Goal: Task Accomplishment & Management: Use online tool/utility

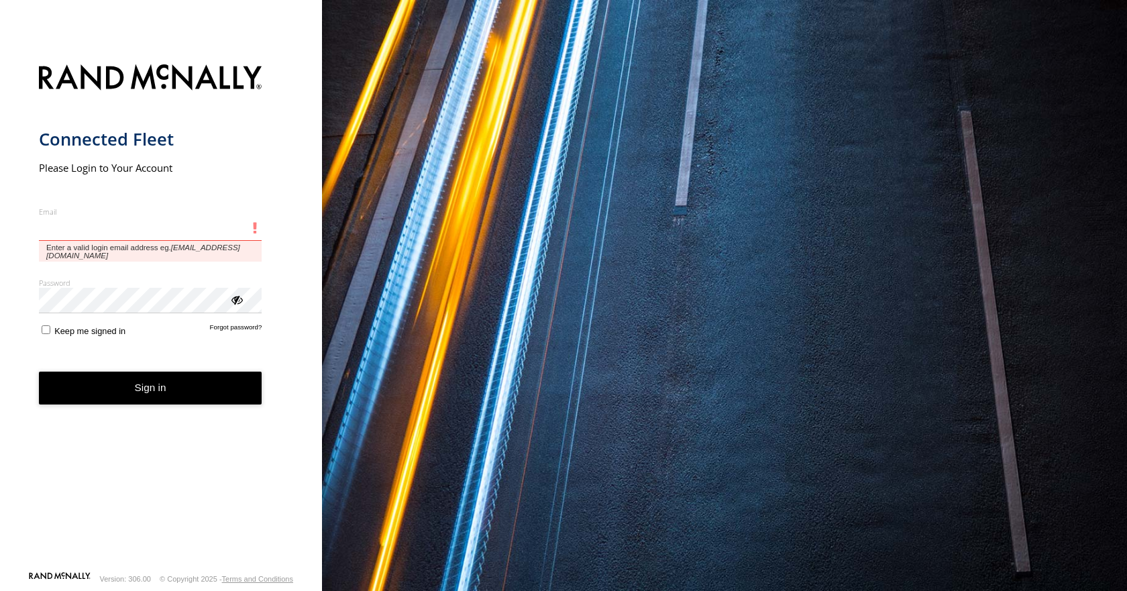
type input "**********"
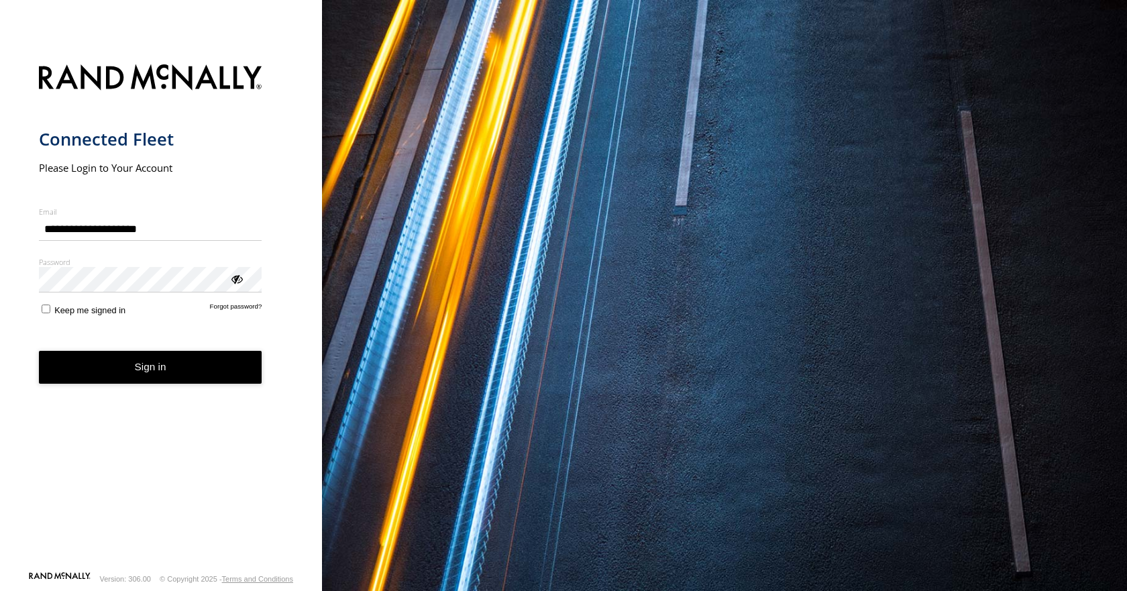
click at [150, 386] on form "**********" at bounding box center [161, 313] width 245 height 514
click at [183, 357] on button "Sign in" at bounding box center [150, 367] width 223 height 33
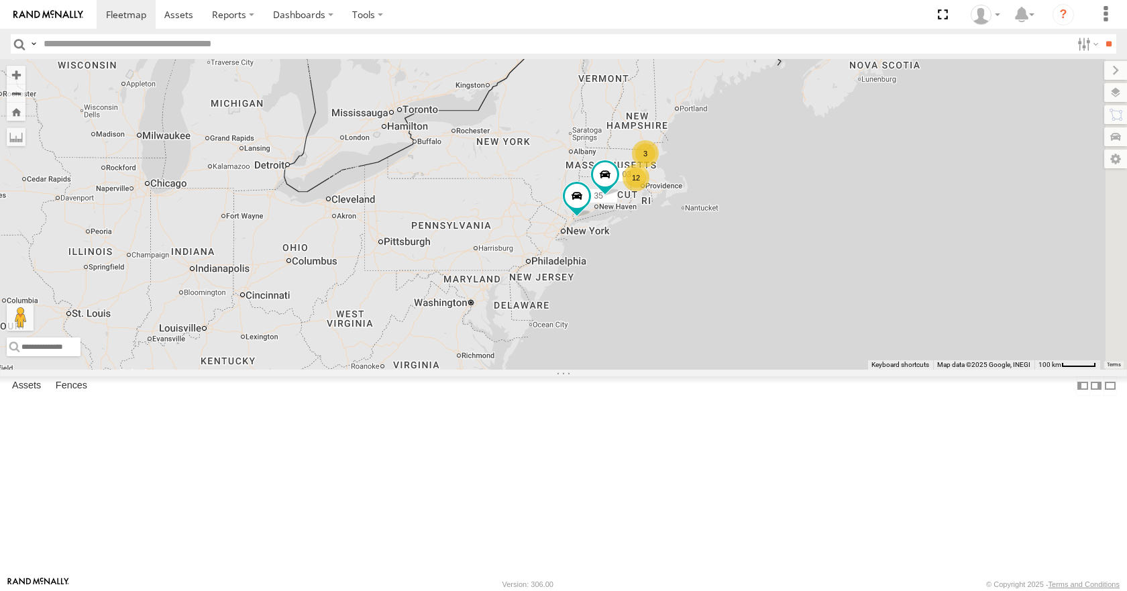
drag, startPoint x: 894, startPoint y: 232, endPoint x: 737, endPoint y: 351, distance: 196.8
click at [737, 351] on div "12 35 14 08 3 11 2 03" at bounding box center [563, 214] width 1127 height 310
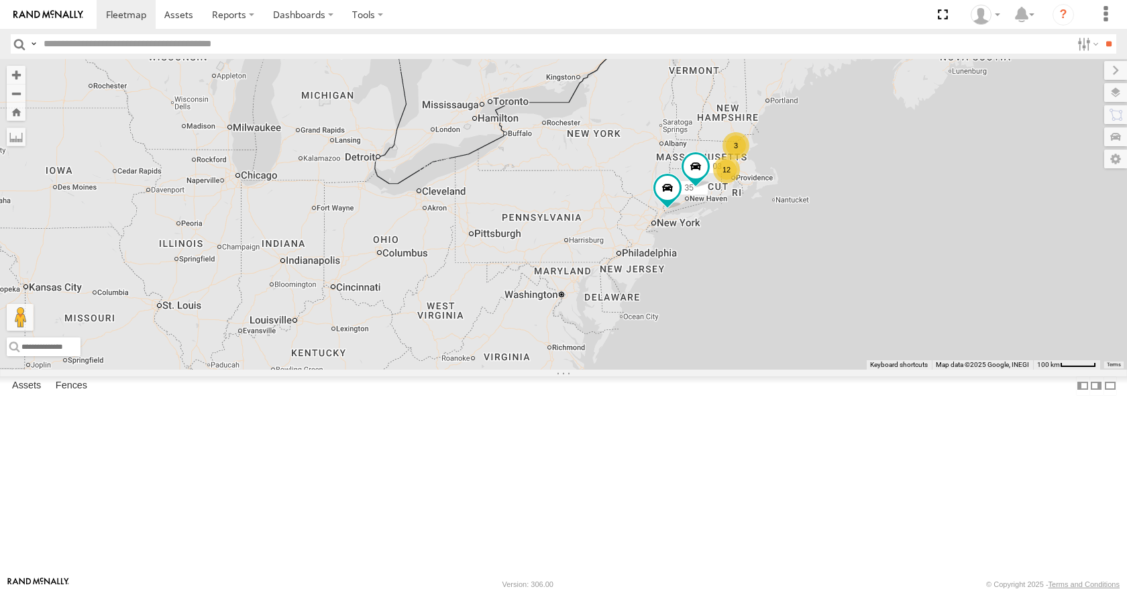
drag, startPoint x: 647, startPoint y: 330, endPoint x: 741, endPoint y: 322, distance: 93.6
click at [741, 322] on div "12 35 14 08 3 11 2 03" at bounding box center [563, 214] width 1127 height 310
drag, startPoint x: 722, startPoint y: 329, endPoint x: 760, endPoint y: 303, distance: 45.8
click at [760, 303] on div "12 35 14 08 3 11 2 03" at bounding box center [563, 214] width 1127 height 310
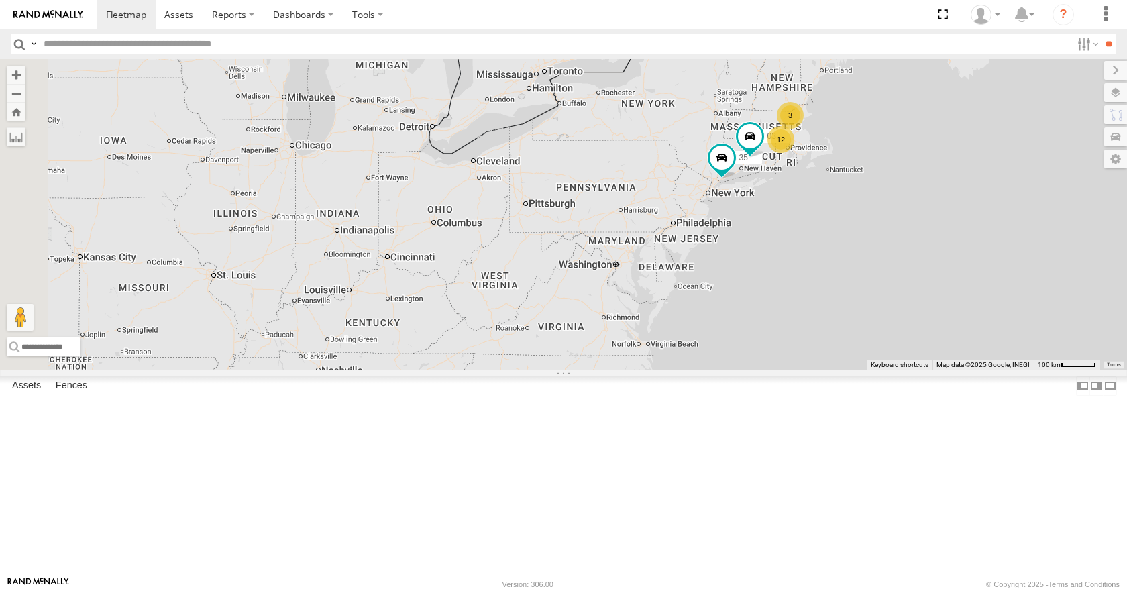
drag, startPoint x: 711, startPoint y: 298, endPoint x: 746, endPoint y: 283, distance: 37.9
click at [746, 283] on div "12 35 14 08 3 11 2 03" at bounding box center [563, 214] width 1127 height 310
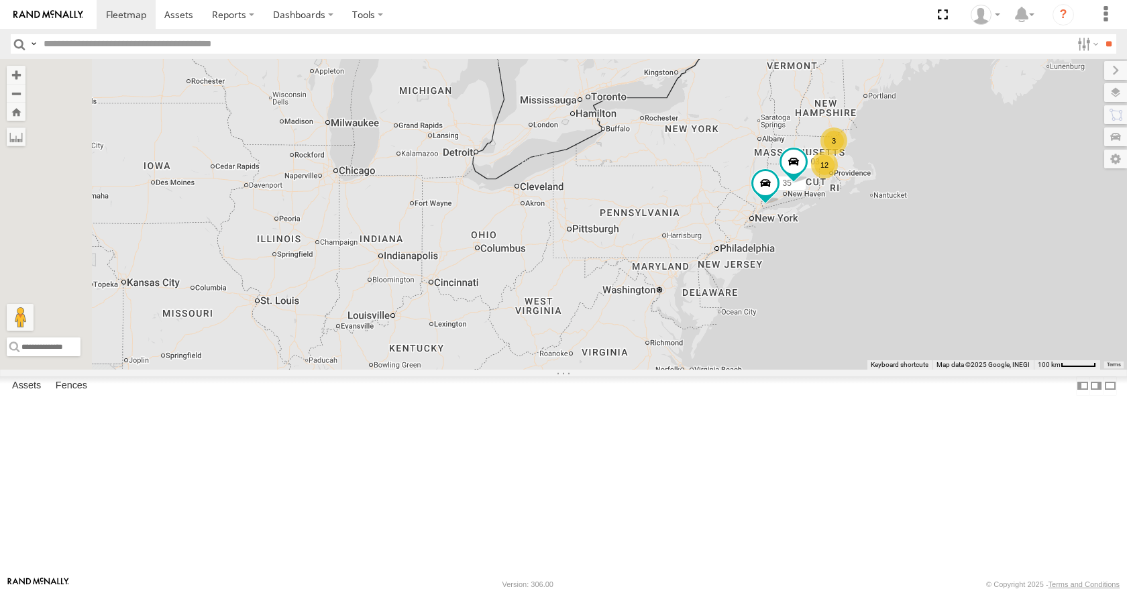
drag, startPoint x: 610, startPoint y: 241, endPoint x: 655, endPoint y: 268, distance: 52.6
click at [655, 268] on div "12 35 14 08 3 11 2 03" at bounding box center [563, 214] width 1127 height 310
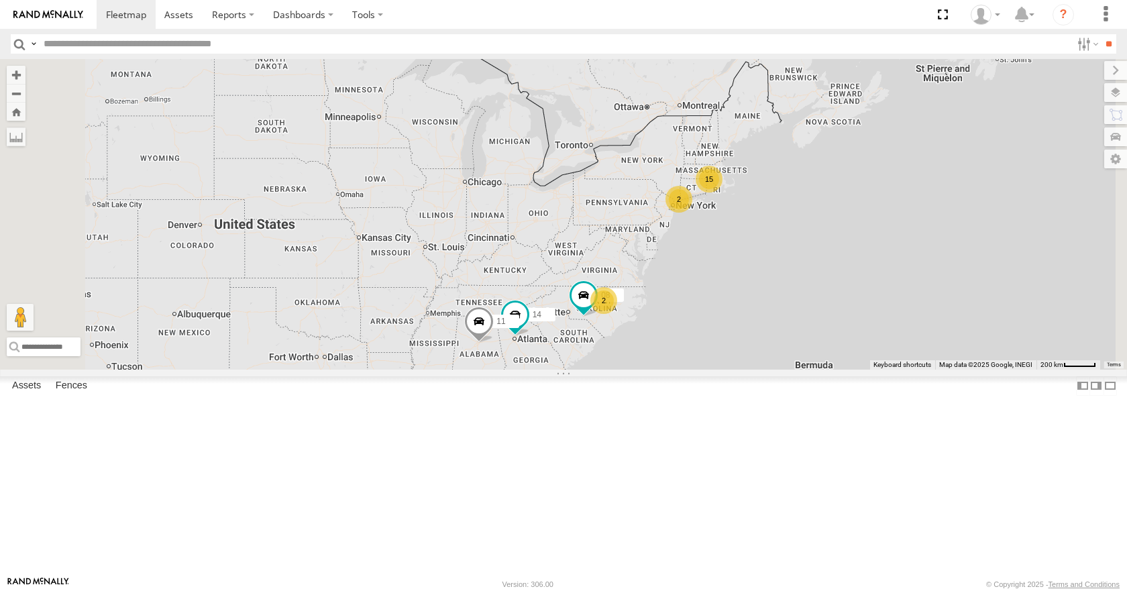
drag, startPoint x: 844, startPoint y: 258, endPoint x: 761, endPoint y: 276, distance: 85.0
click at [761, 276] on div "14 08 11 15 2 2" at bounding box center [563, 214] width 1127 height 310
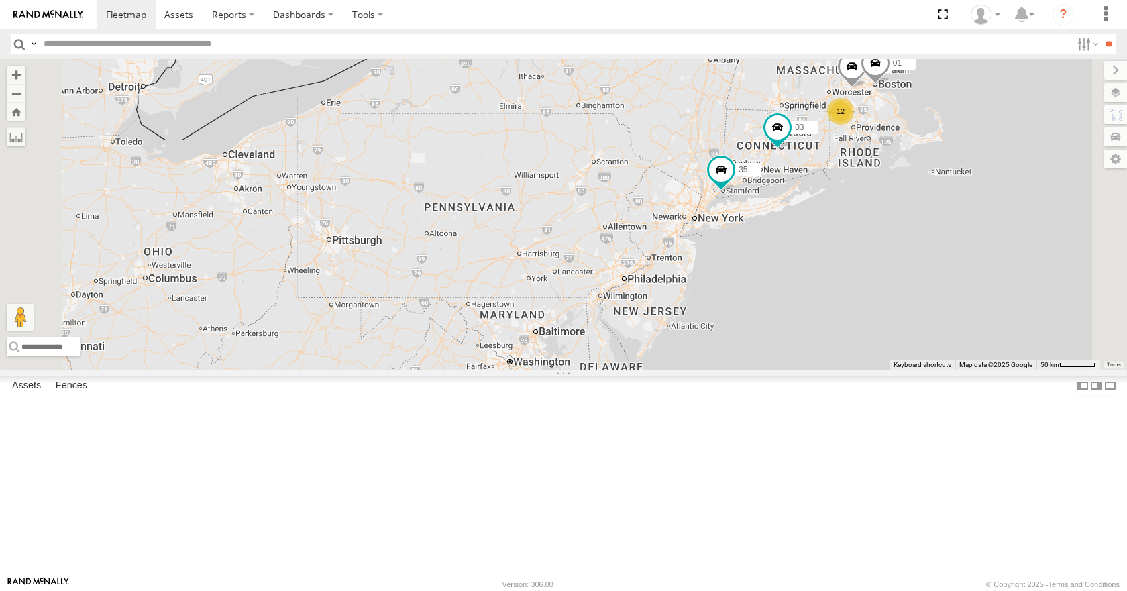
drag, startPoint x: 867, startPoint y: 247, endPoint x: 820, endPoint y: 282, distance: 59.0
click at [820, 282] on div "14 08 11 35 03 12 05 04 01" at bounding box center [563, 214] width 1127 height 310
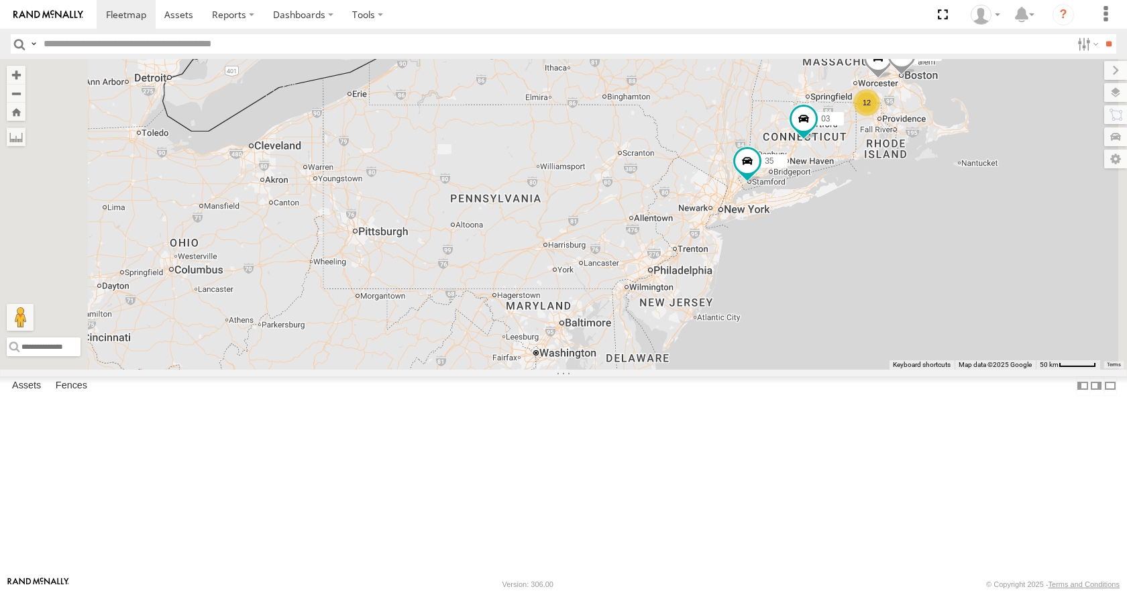
drag, startPoint x: 862, startPoint y: 229, endPoint x: 904, endPoint y: 215, distance: 44.3
click at [904, 215] on div "14 08 11 35 03 12 05 04 01" at bounding box center [563, 214] width 1127 height 310
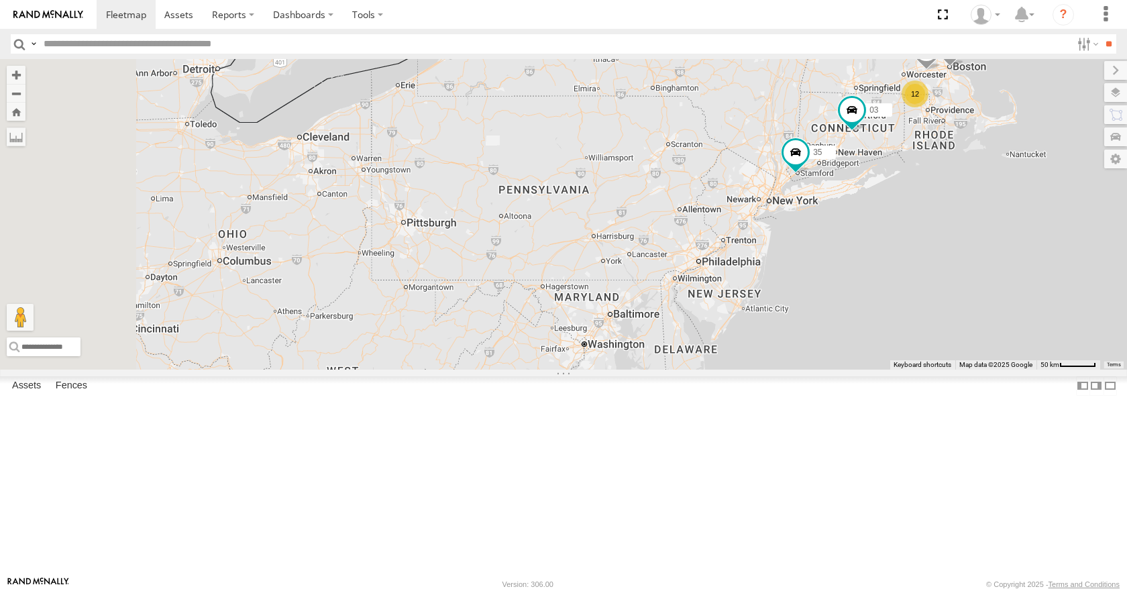
drag, startPoint x: 829, startPoint y: 244, endPoint x: 868, endPoint y: 240, distance: 39.1
click at [868, 240] on div "14 08 11 35 03 12 05 04 01" at bounding box center [563, 214] width 1127 height 310
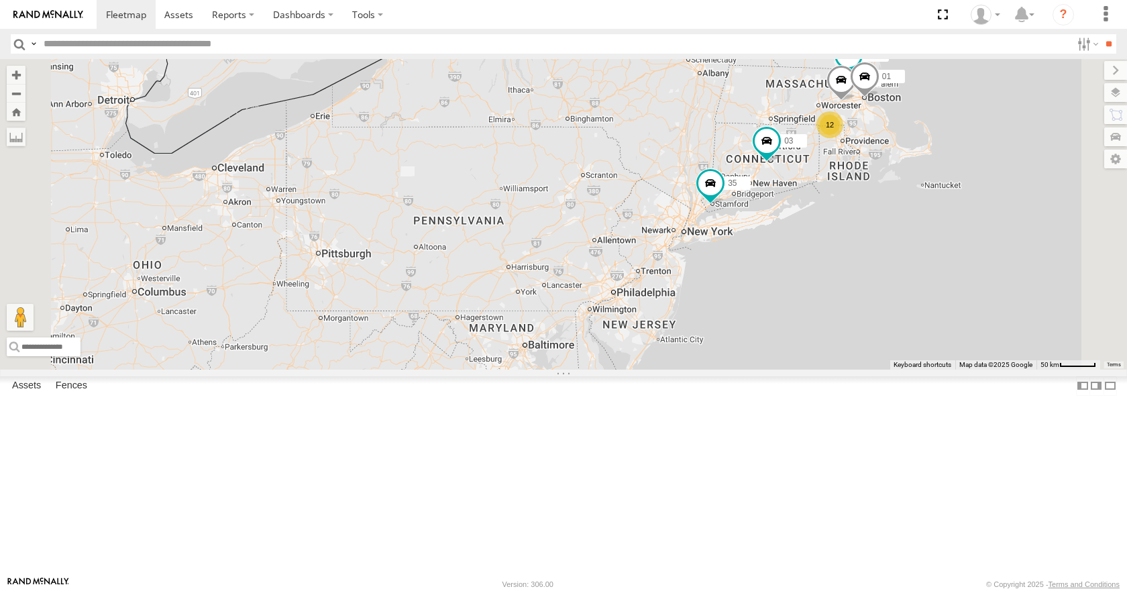
drag, startPoint x: 868, startPoint y: 240, endPoint x: 781, endPoint y: 271, distance: 92.5
click at [781, 271] on div "14 08 11 35 03 12 05 04 01" at bounding box center [563, 214] width 1127 height 310
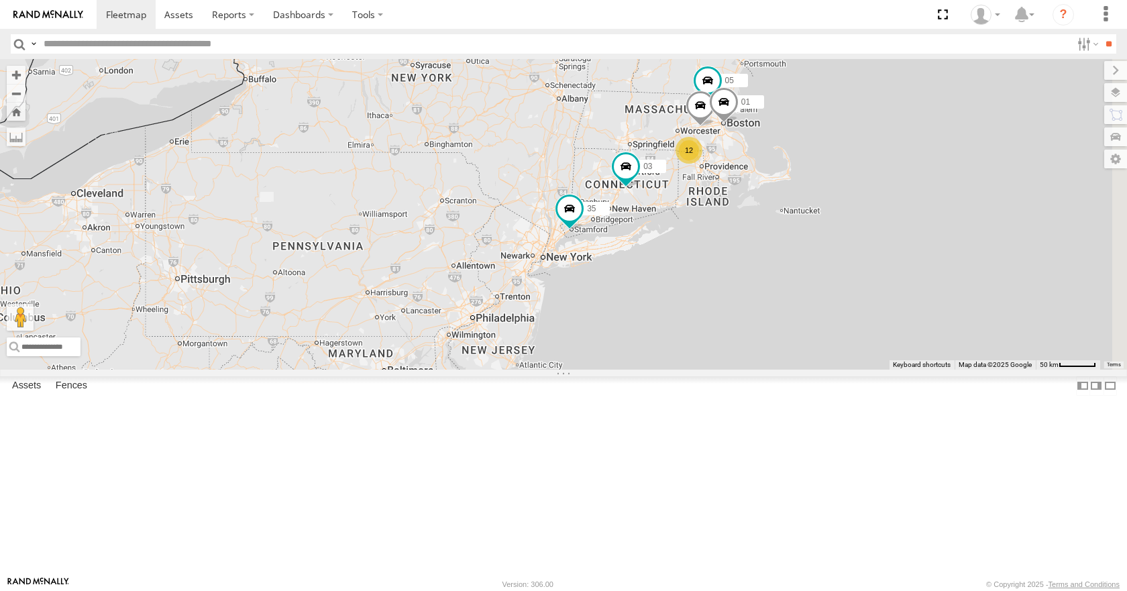
drag, startPoint x: 967, startPoint y: 190, endPoint x: 813, endPoint y: 218, distance: 156.8
click at [813, 218] on div "14 08 11 35 03 12 05 04 01" at bounding box center [563, 214] width 1127 height 310
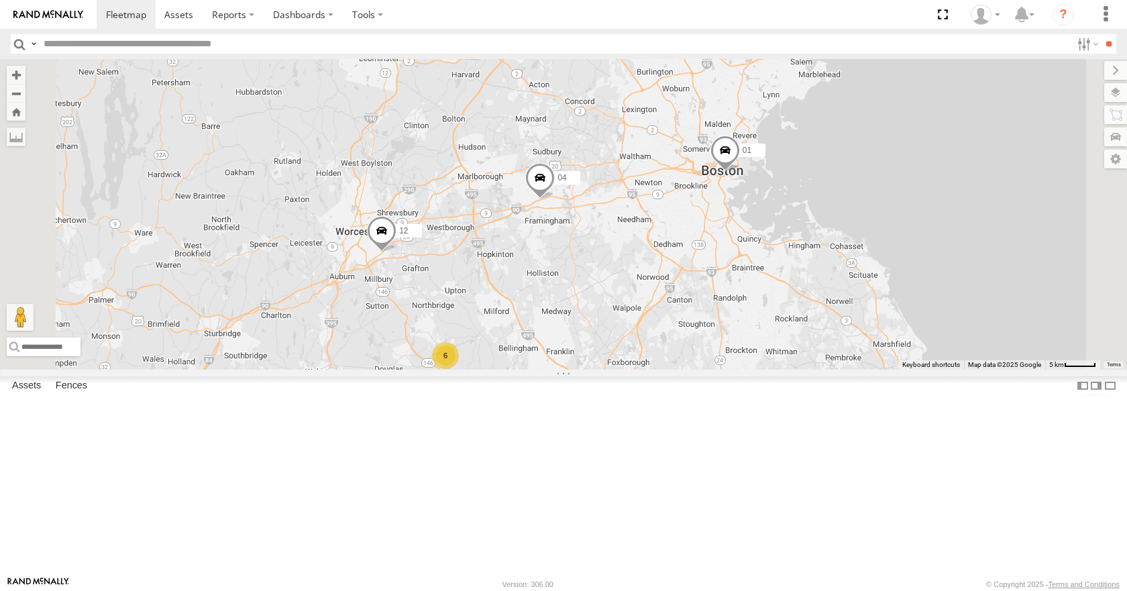
drag, startPoint x: 755, startPoint y: 338, endPoint x: 769, endPoint y: 330, distance: 15.6
click at [769, 330] on div "14 08 11 35 03 05 04 01 12 4 6 02" at bounding box center [563, 214] width 1127 height 310
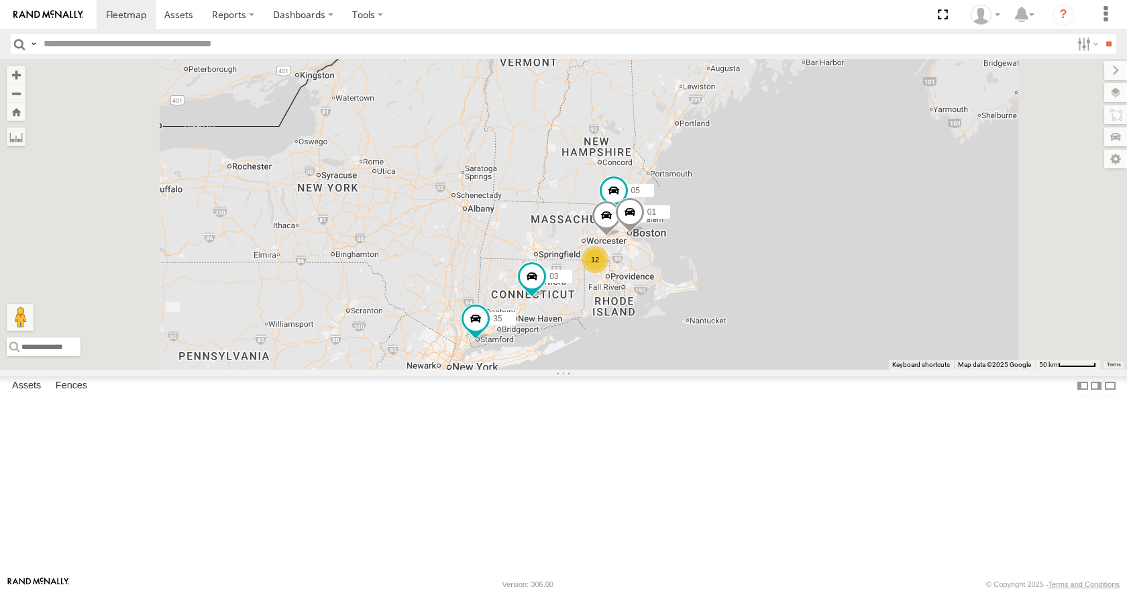
drag, startPoint x: 733, startPoint y: 416, endPoint x: 741, endPoint y: 387, distance: 29.8
click at [741, 369] on div "14 08 11 35 03 05 04 01 12" at bounding box center [563, 214] width 1127 height 310
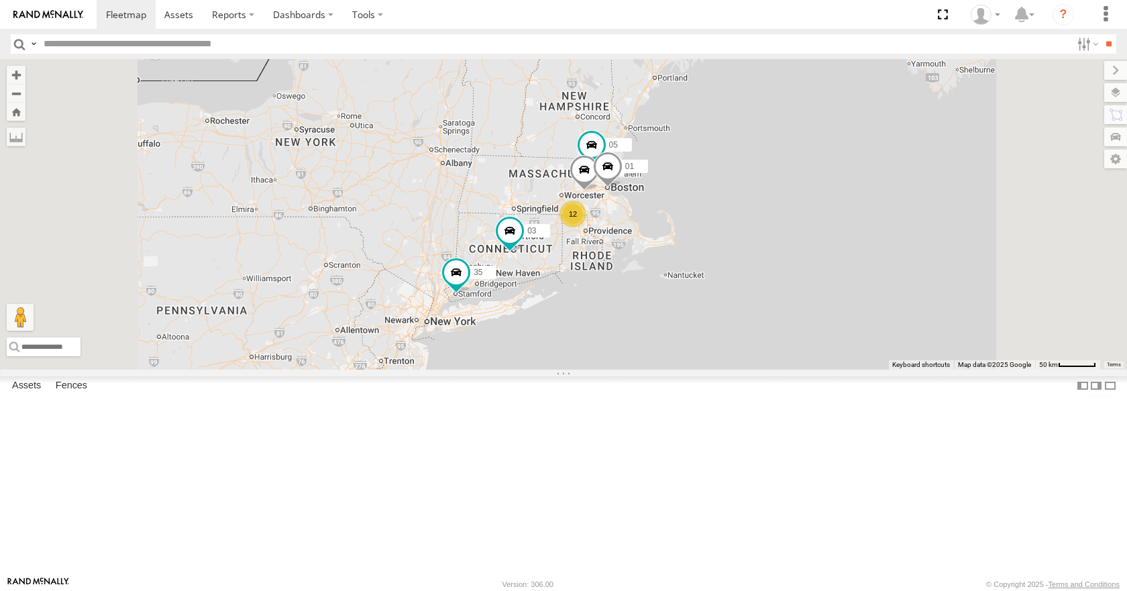
drag, startPoint x: 702, startPoint y: 349, endPoint x: 673, endPoint y: 297, distance: 59.5
click at [673, 297] on div "14 08 11 35 03 05 04 01 12" at bounding box center [563, 214] width 1127 height 310
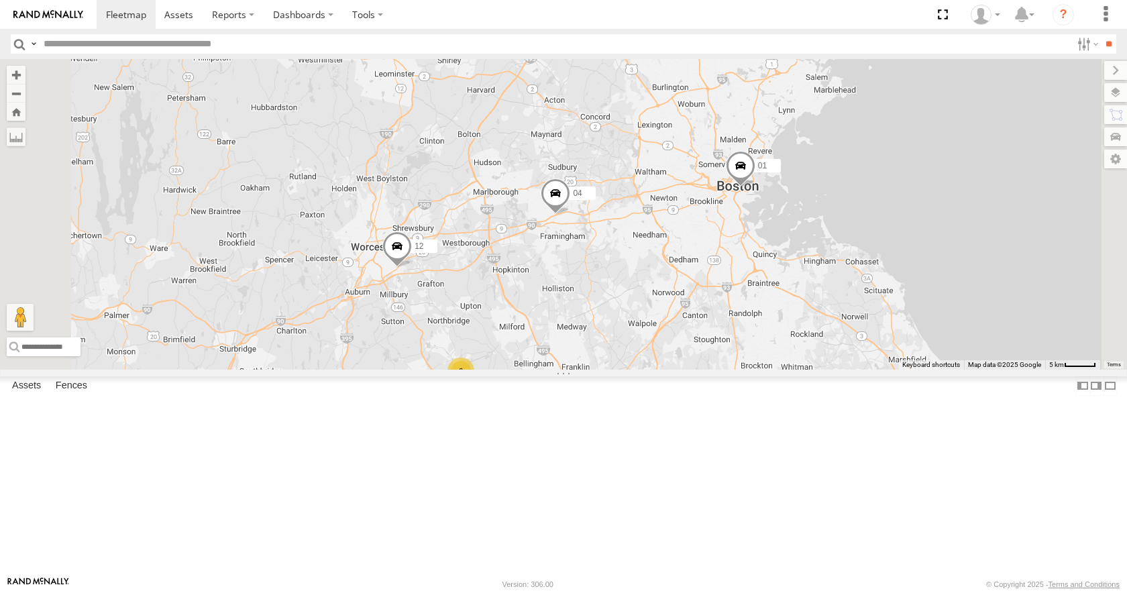
drag, startPoint x: 773, startPoint y: 240, endPoint x: 684, endPoint y: 292, distance: 104.0
click at [684, 292] on div "14 08 11 35 03 05 04 01 12 4 6 02" at bounding box center [563, 214] width 1127 height 310
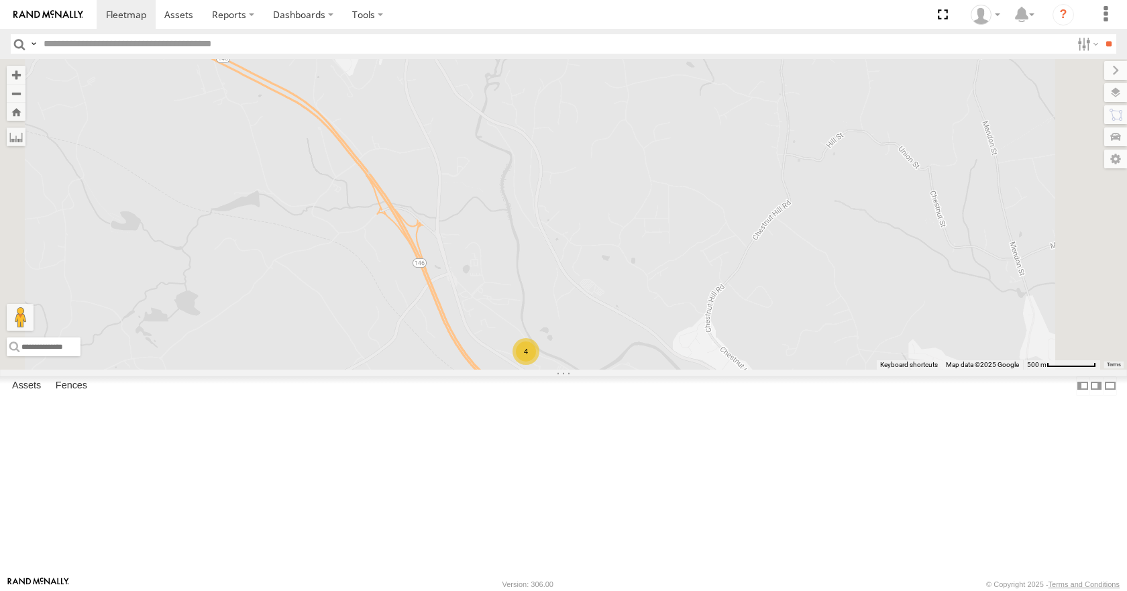
drag, startPoint x: 685, startPoint y: 205, endPoint x: 757, endPoint y: 480, distance: 285.0
click at [757, 369] on div "14 08 11 35 03 05 04 01 12 02 4" at bounding box center [563, 214] width 1127 height 310
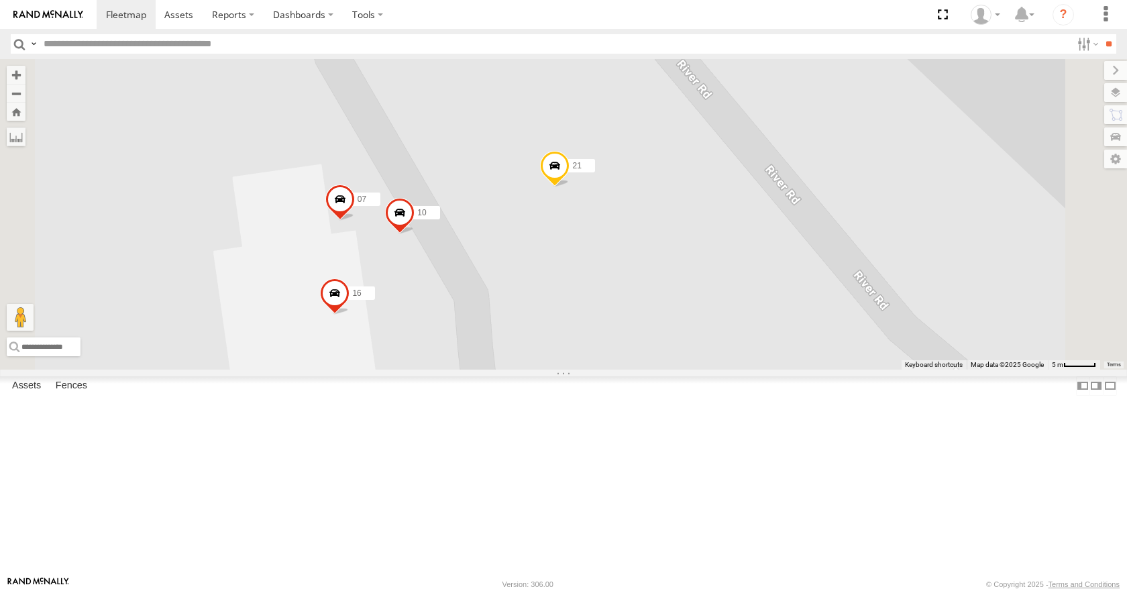
drag, startPoint x: 563, startPoint y: 324, endPoint x: 596, endPoint y: 384, distance: 69.1
click at [596, 369] on div "14 08 11 35 03 05 04 01 12 02 21 16 10 07" at bounding box center [563, 214] width 1127 height 310
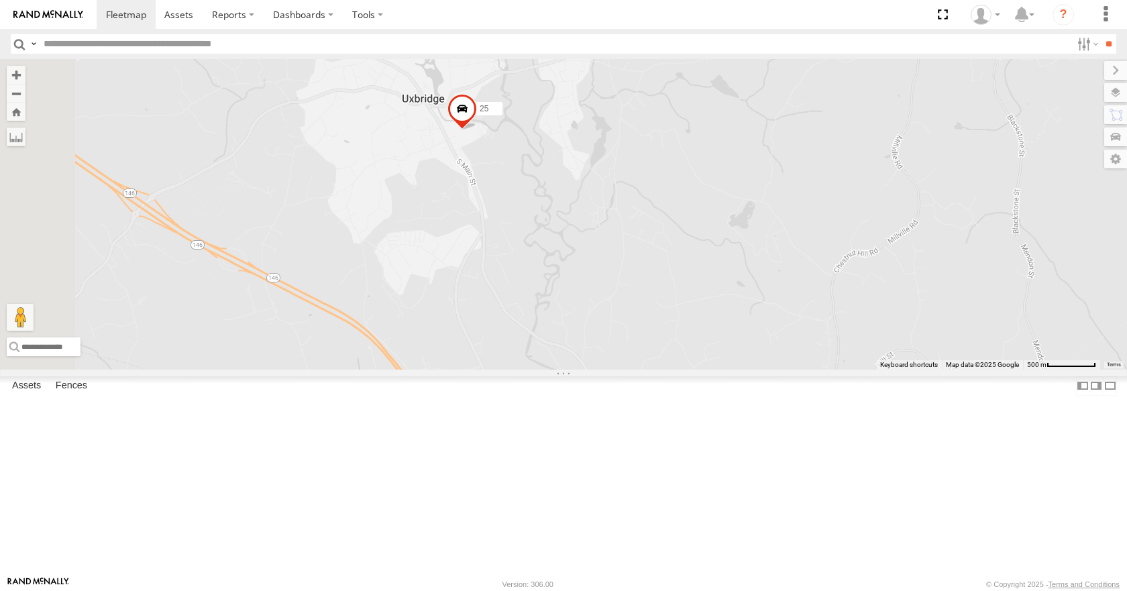
drag, startPoint x: 498, startPoint y: 296, endPoint x: 709, endPoint y: 495, distance: 290.4
click at [709, 369] on div "14 08 11 35 03 05 04 01 12 02 4 25" at bounding box center [563, 214] width 1127 height 310
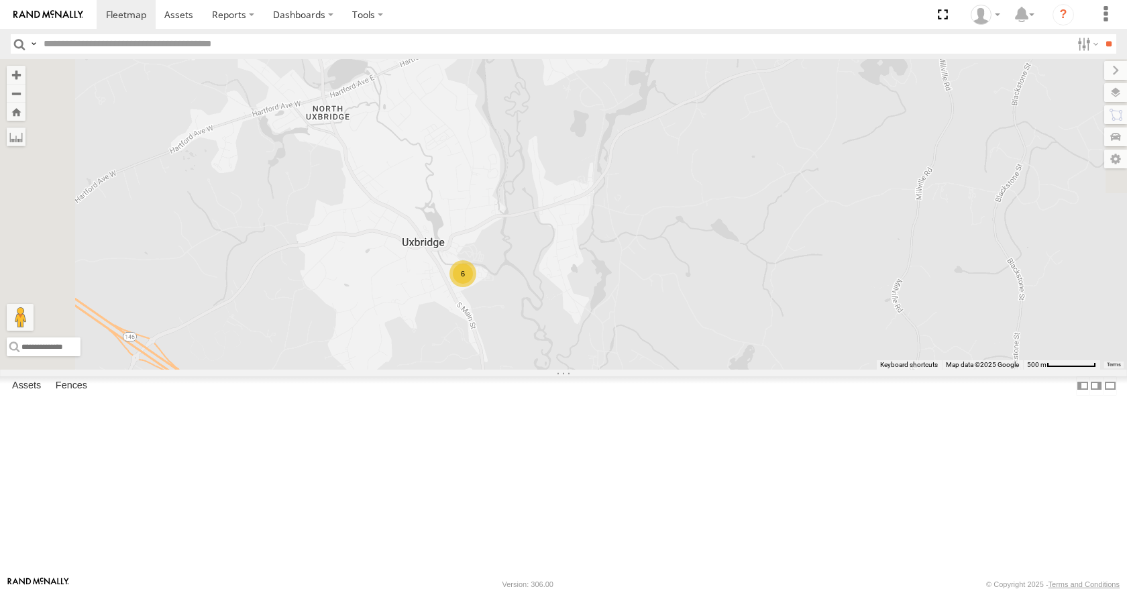
drag, startPoint x: 657, startPoint y: 276, endPoint x: 657, endPoint y: 423, distance: 147.6
click at [657, 369] on div "14 08 11 35 03 05 04 01 12 02 4 6" at bounding box center [563, 214] width 1127 height 310
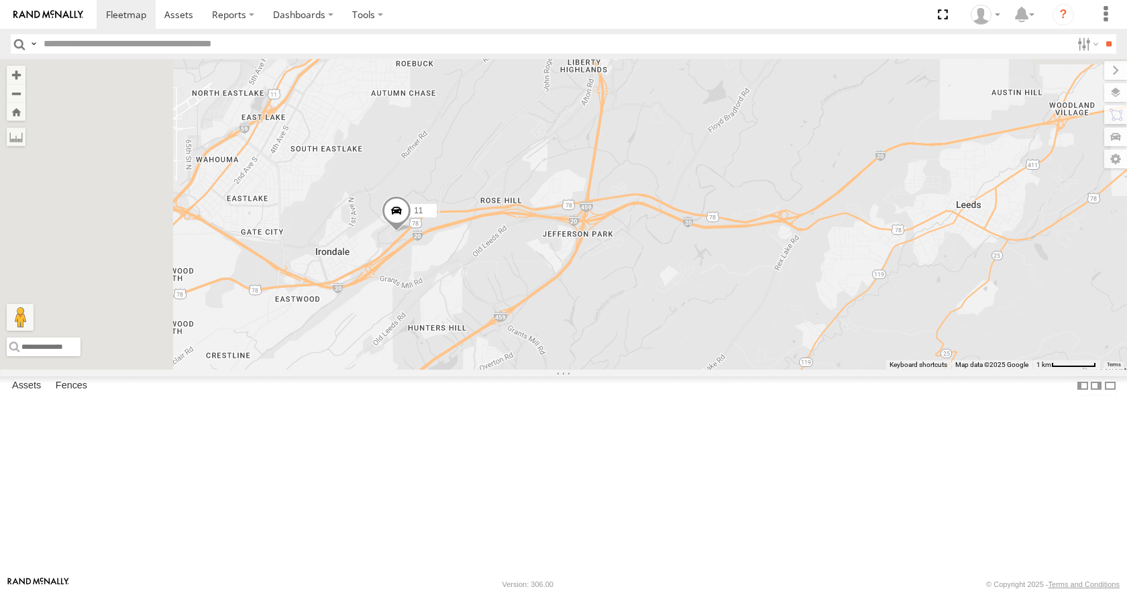
drag, startPoint x: 498, startPoint y: 236, endPoint x: 607, endPoint y: 425, distance: 217.6
click at [608, 369] on div "35 14 08 11 03" at bounding box center [563, 214] width 1127 height 310
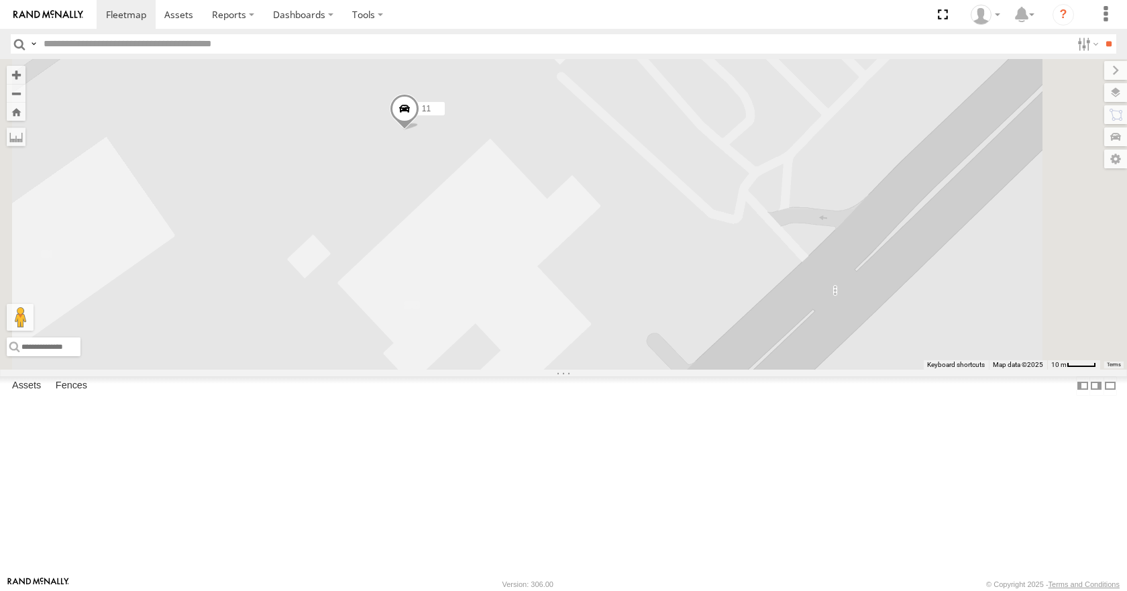
drag, startPoint x: 588, startPoint y: 252, endPoint x: 600, endPoint y: 343, distance: 92.7
click at [600, 343] on div "35 14 08 11 03" at bounding box center [563, 214] width 1127 height 310
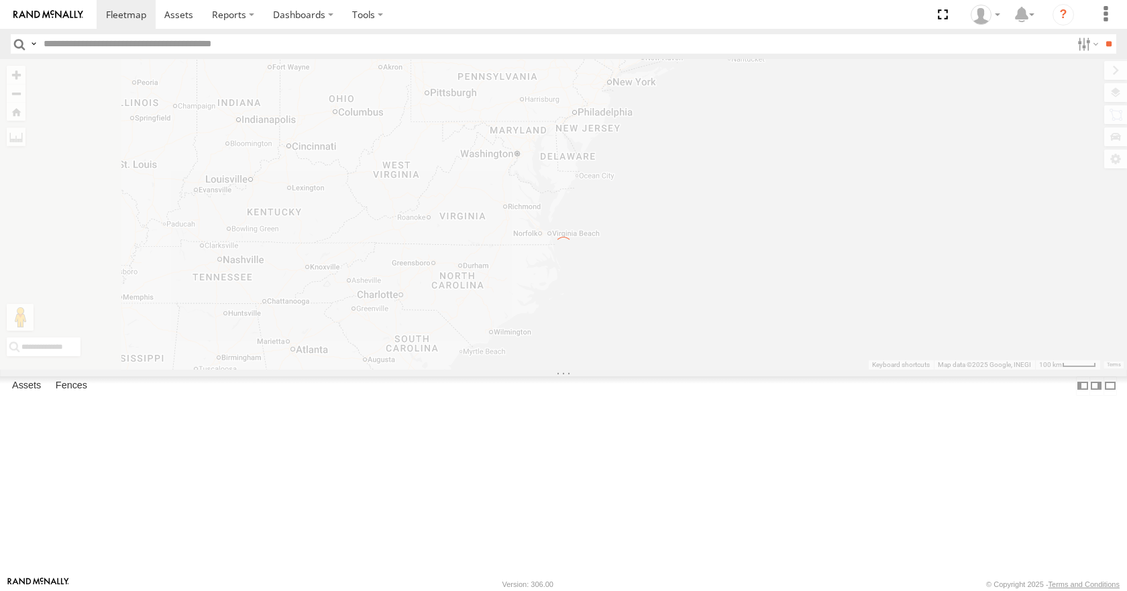
drag, startPoint x: 653, startPoint y: 387, endPoint x: 679, endPoint y: 329, distance: 64.0
click at [679, 329] on div at bounding box center [563, 214] width 1127 height 310
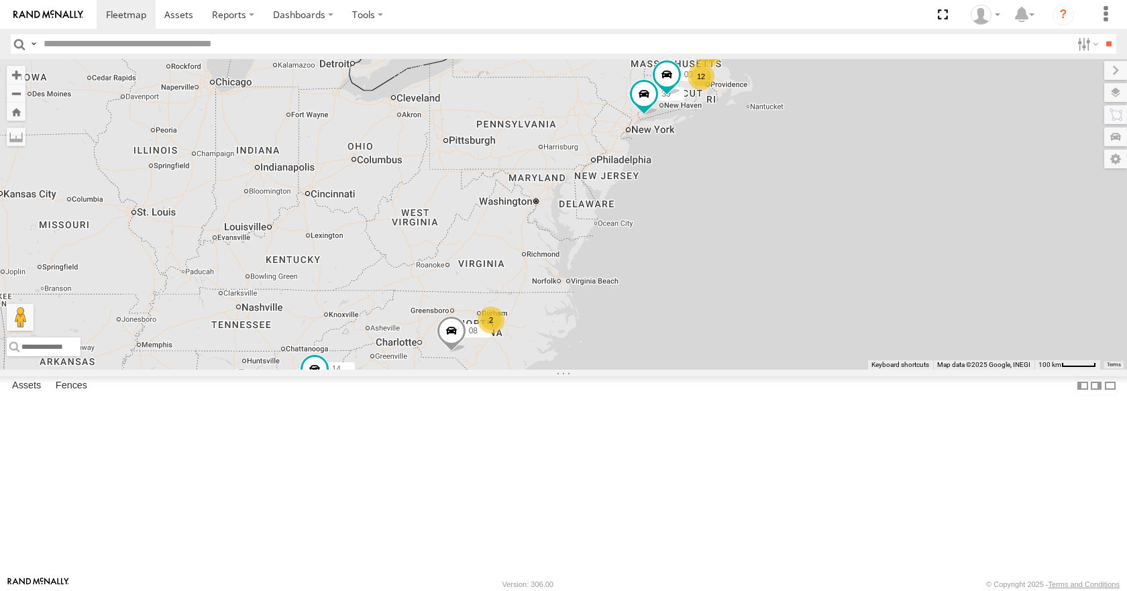
drag, startPoint x: 679, startPoint y: 329, endPoint x: 584, endPoint y: 346, distance: 97.5
click at [584, 346] on div "12 35 14 08 3 11 2 03" at bounding box center [563, 214] width 1127 height 310
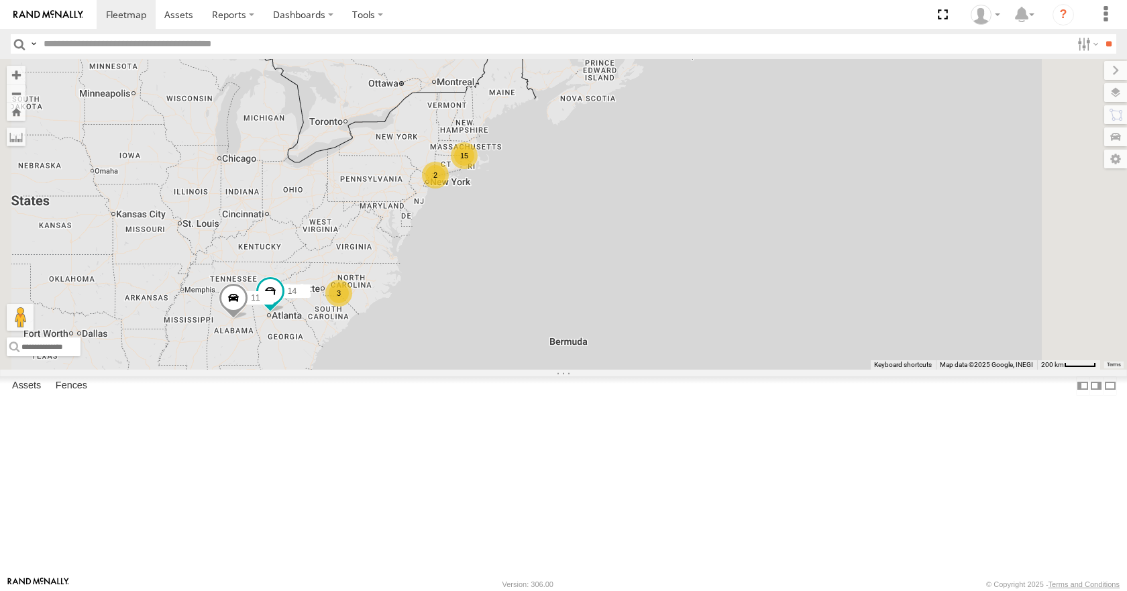
drag, startPoint x: 588, startPoint y: 311, endPoint x: 563, endPoint y: 394, distance: 87.4
click at [563, 369] on div "14 11 15 2 3" at bounding box center [563, 214] width 1127 height 310
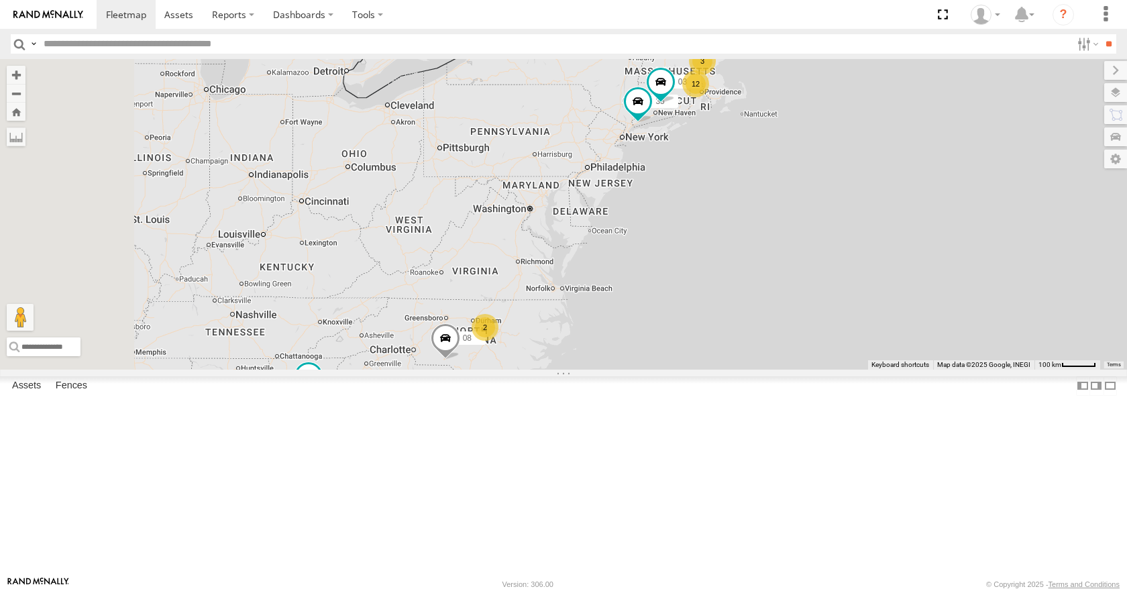
drag, startPoint x: 533, startPoint y: 305, endPoint x: 672, endPoint y: 351, distance: 146.1
click at [672, 351] on div "14 11 12 35 08 3 2 03" at bounding box center [563, 214] width 1127 height 310
